Goal: Information Seeking & Learning: Learn about a topic

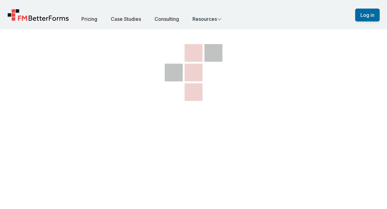
click at [92, 20] on link "Pricing" at bounding box center [89, 19] width 16 height 6
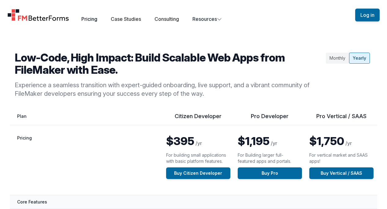
click at [91, 20] on link "Pricing" at bounding box center [89, 19] width 16 height 6
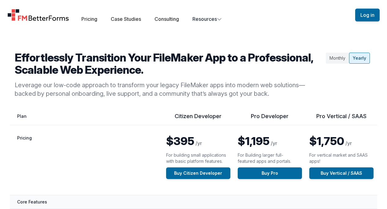
click at [48, 15] on img "Home" at bounding box center [38, 15] width 62 height 12
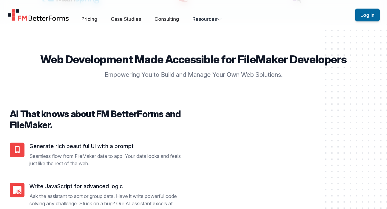
scroll to position [428, 0]
click at [126, 22] on div "Pricing Case Studies Consulting Resources" at bounding box center [151, 18] width 140 height 7
click at [126, 19] on link "Case Studies" at bounding box center [126, 19] width 30 height 6
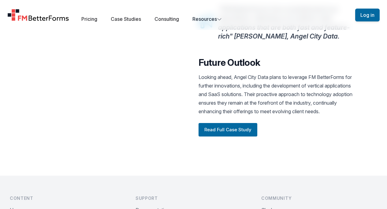
scroll to position [919, 0]
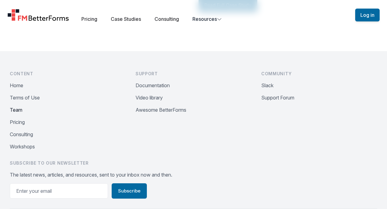
click at [19, 113] on button "Team" at bounding box center [16, 109] width 13 height 7
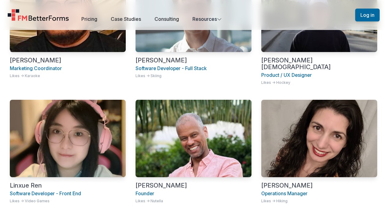
scroll to position [366, 0]
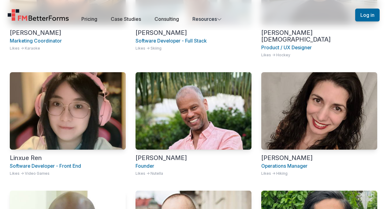
click at [172, 109] on img at bounding box center [193, 110] width 116 height 77
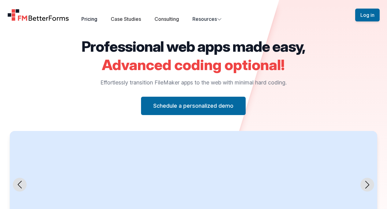
click at [92, 19] on link "Pricing" at bounding box center [89, 19] width 16 height 6
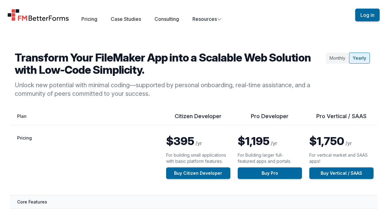
click at [343, 56] on div "Monthly" at bounding box center [337, 58] width 23 height 11
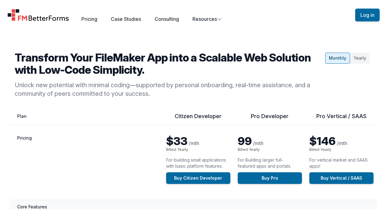
click at [354, 52] on div "Monthly Yearly" at bounding box center [347, 57] width 45 height 12
click at [359, 54] on div "Yearly" at bounding box center [360, 58] width 20 height 11
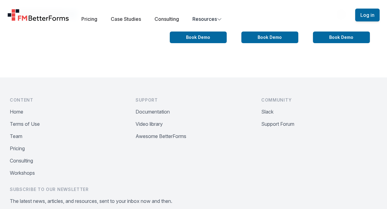
scroll to position [651, 0]
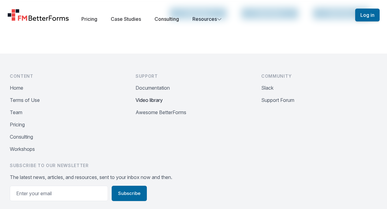
click at [135, 104] on button "Video library" at bounding box center [148, 99] width 27 height 7
click at [135, 116] on button "Awesome BetterForms" at bounding box center [160, 112] width 51 height 7
